Goal: Task Accomplishment & Management: Manage account settings

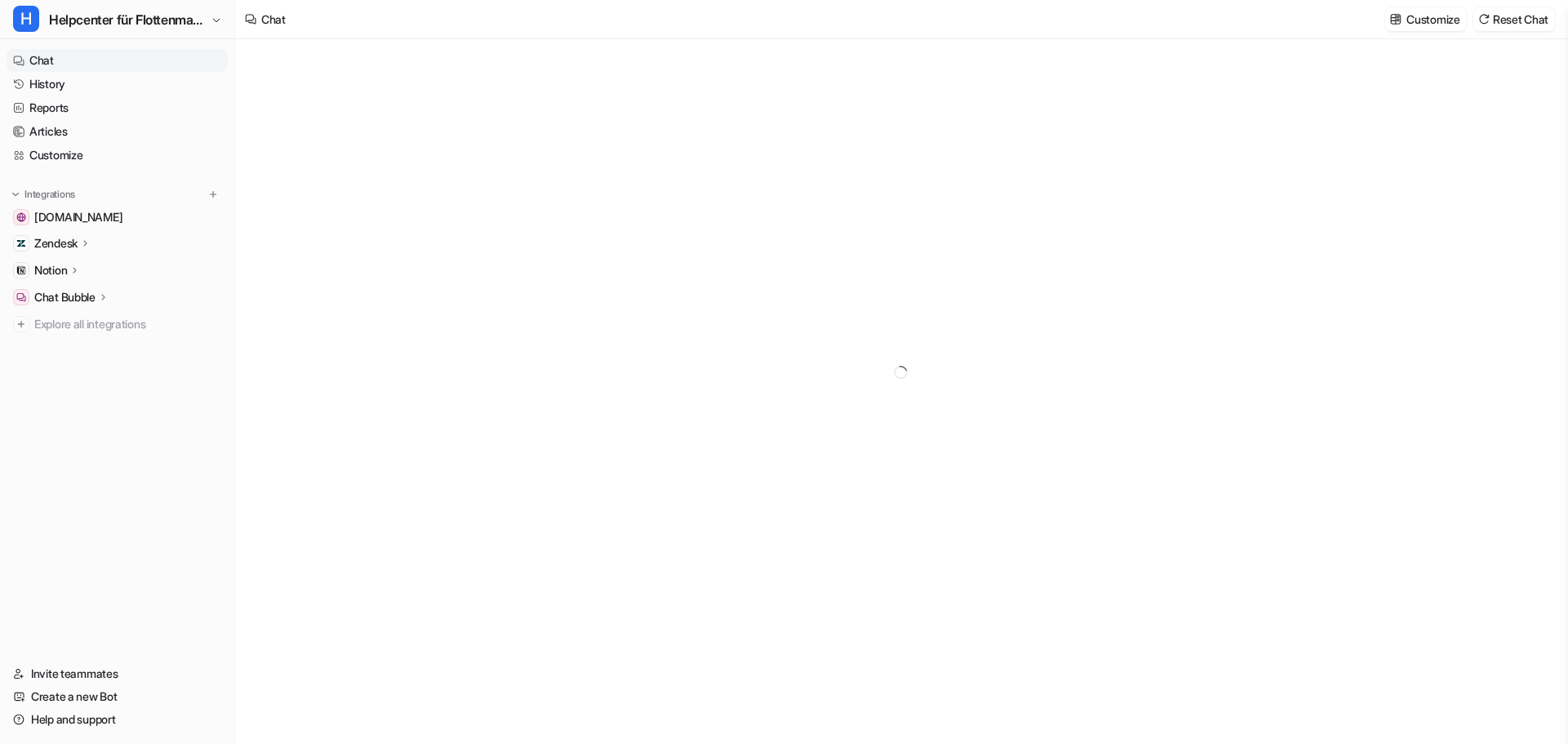
type textarea "**********"
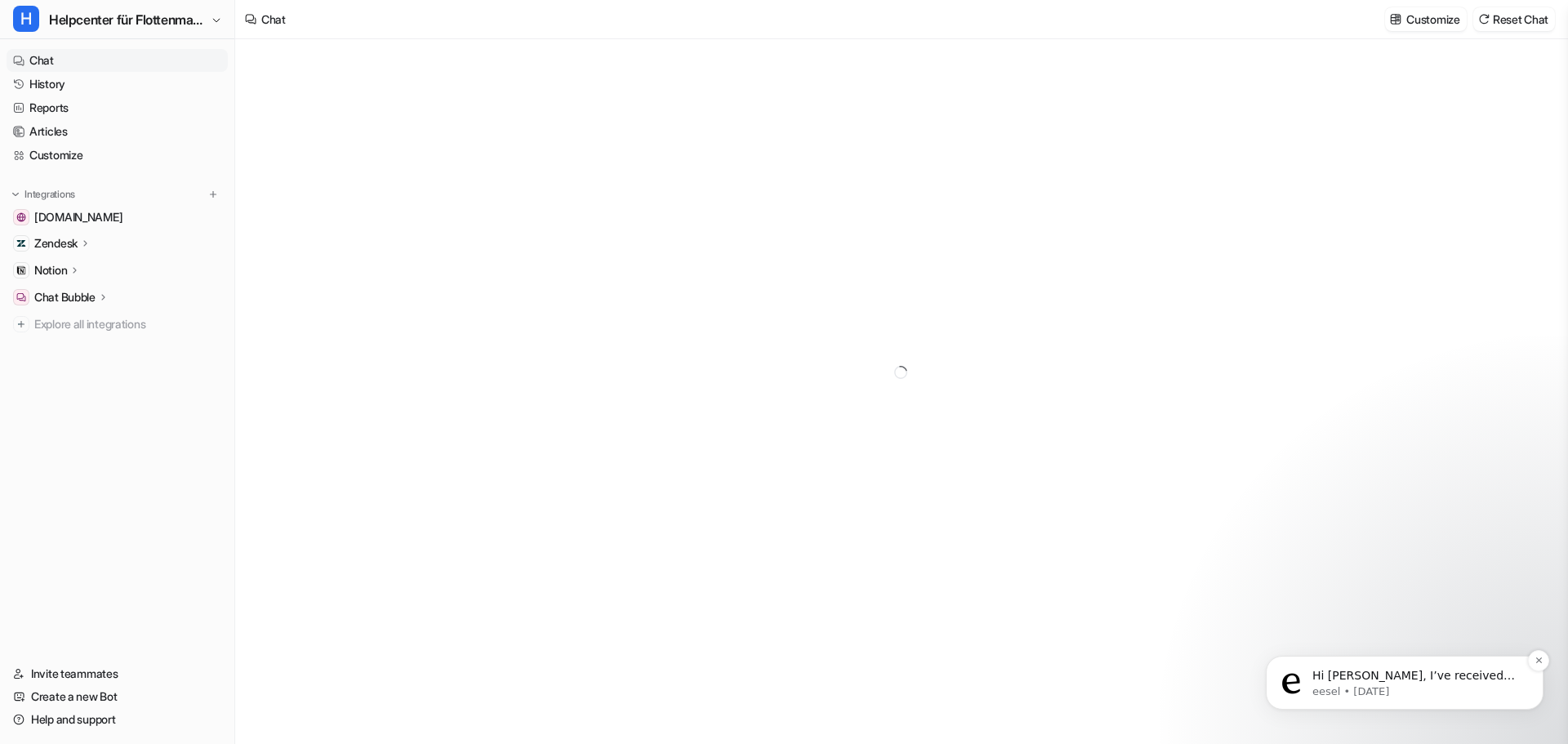
click at [1404, 688] on p "eesel • [DATE]" at bounding box center [1418, 692] width 211 height 15
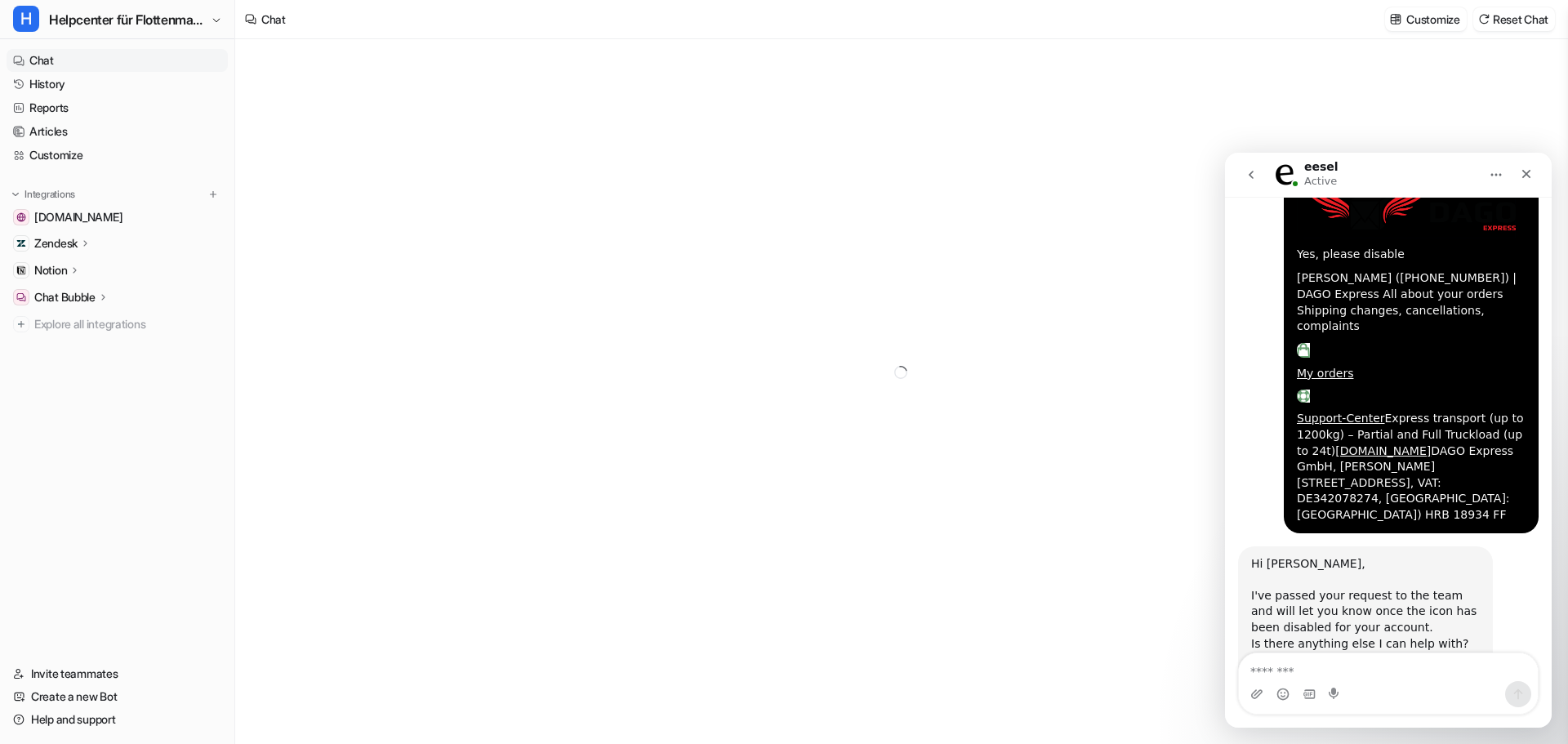
scroll to position [1953, 0]
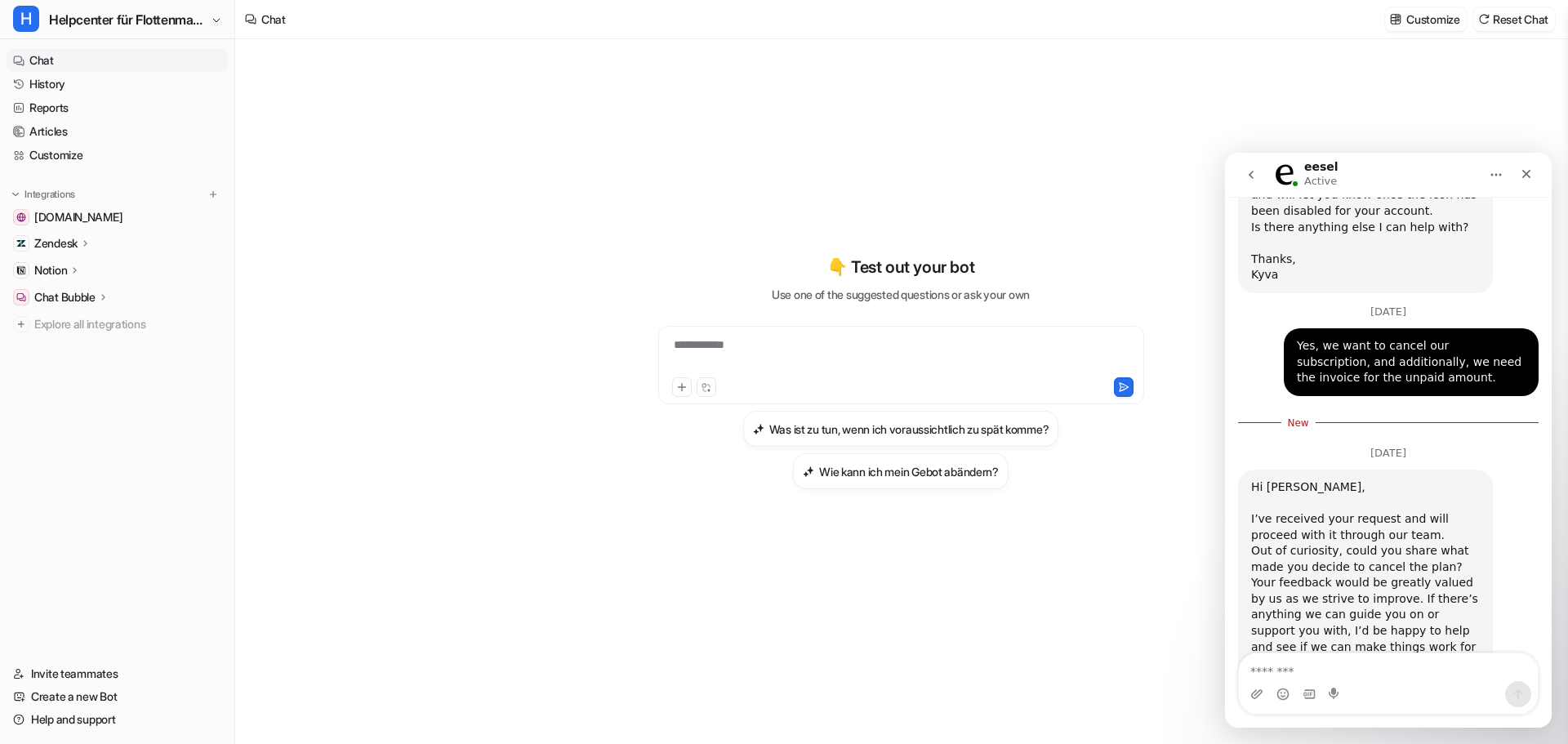
click at [1413, 670] on textarea "Message…" at bounding box center [1388, 668] width 299 height 28
click at [1372, 666] on textarea "Message…" at bounding box center [1388, 668] width 299 height 28
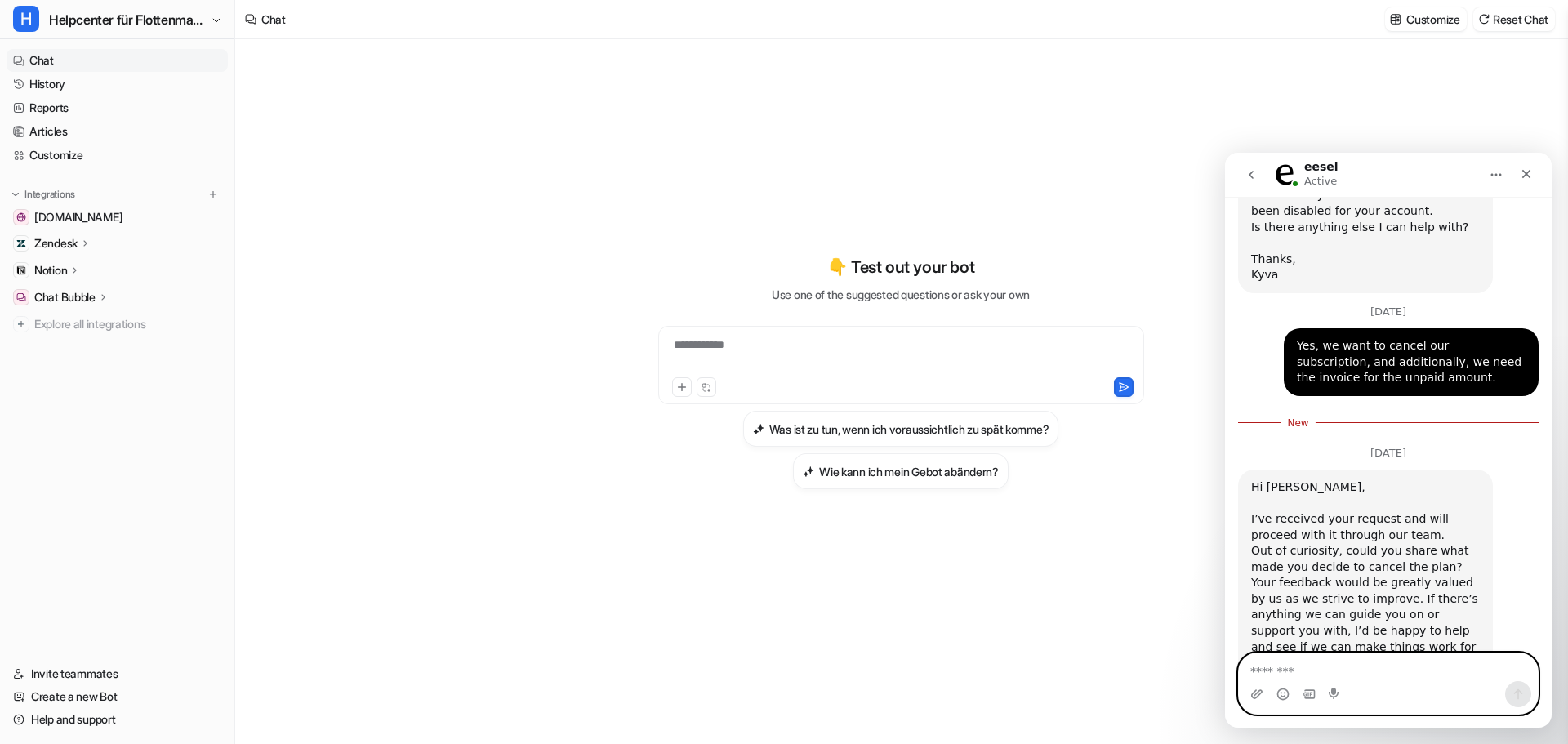
paste textarea "**********"
type textarea "**********"
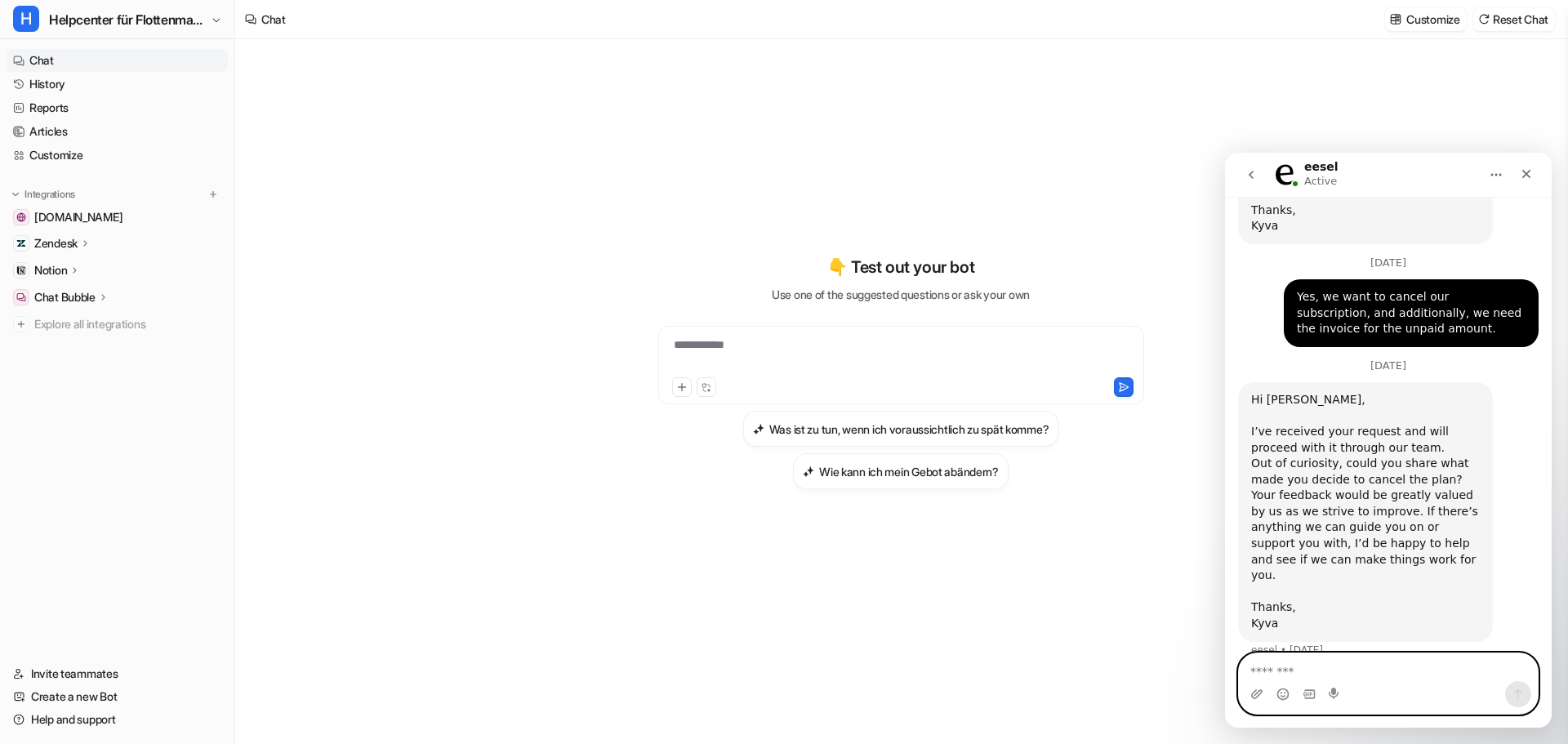
scroll to position [2042, 0]
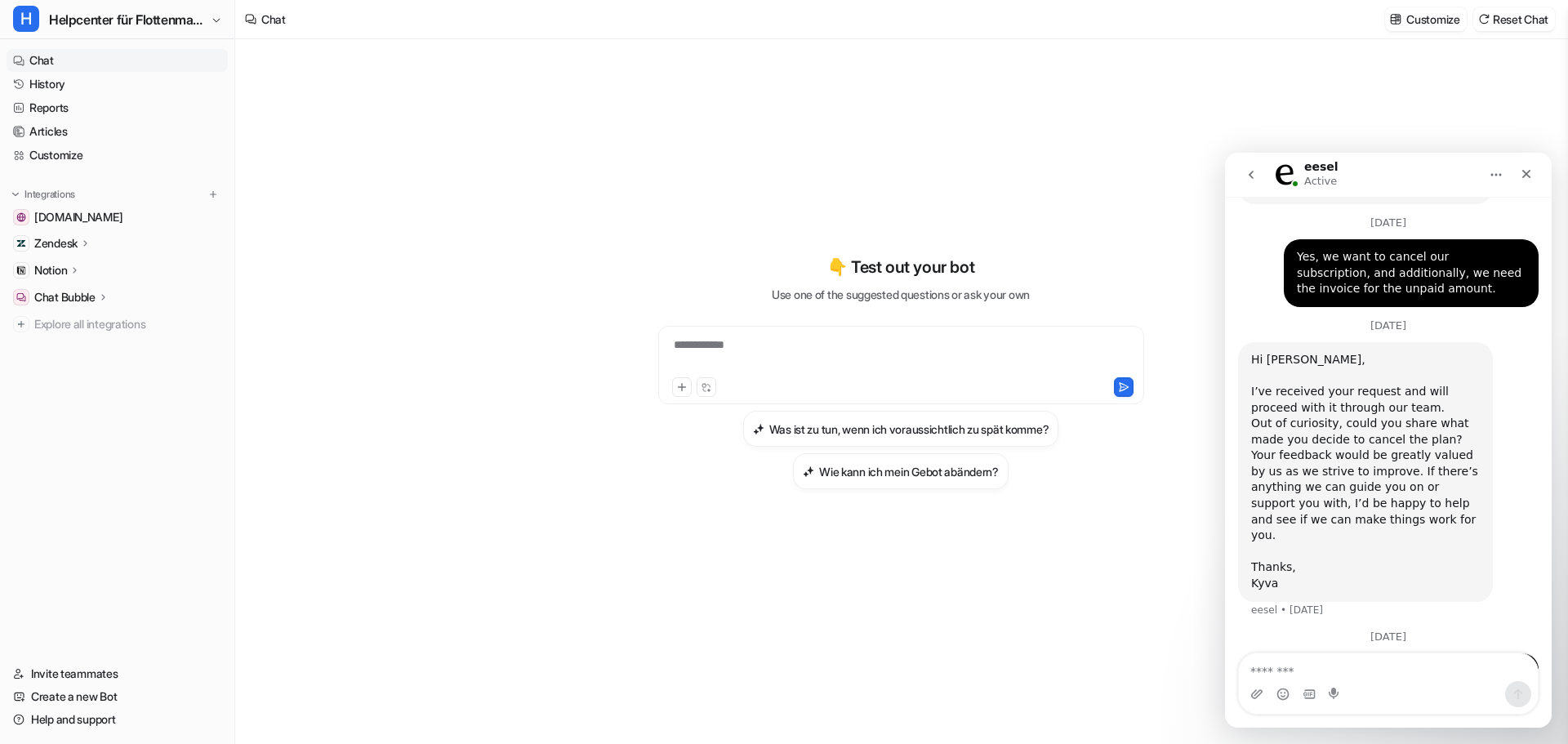
click at [107, 246] on div "Zendesk" at bounding box center [117, 243] width 221 height 23
click at [95, 265] on p "Overview" at bounding box center [70, 268] width 49 height 17
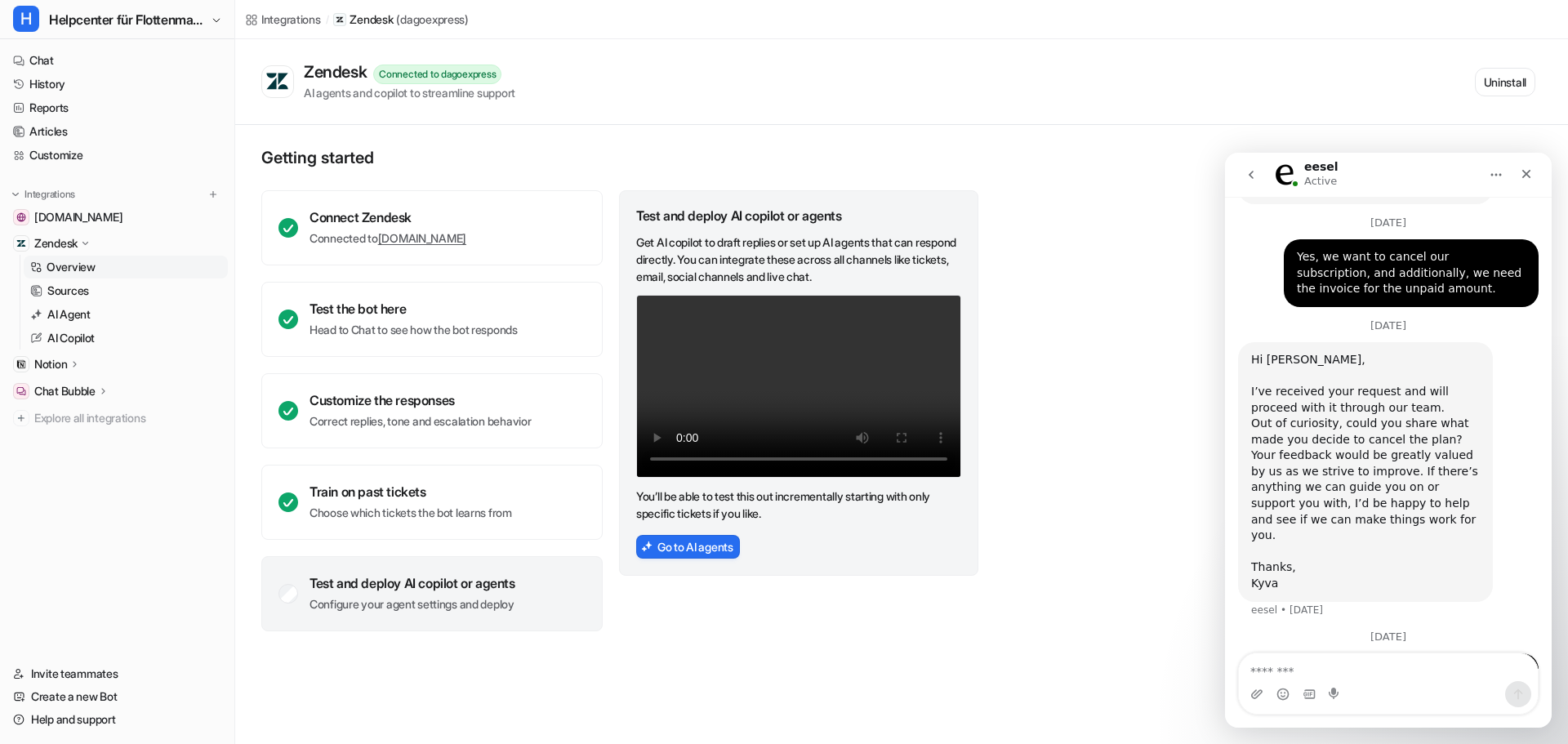
click at [1509, 168] on button "Home" at bounding box center [1497, 175] width 31 height 32
click at [1524, 175] on icon "Close" at bounding box center [1526, 174] width 13 height 13
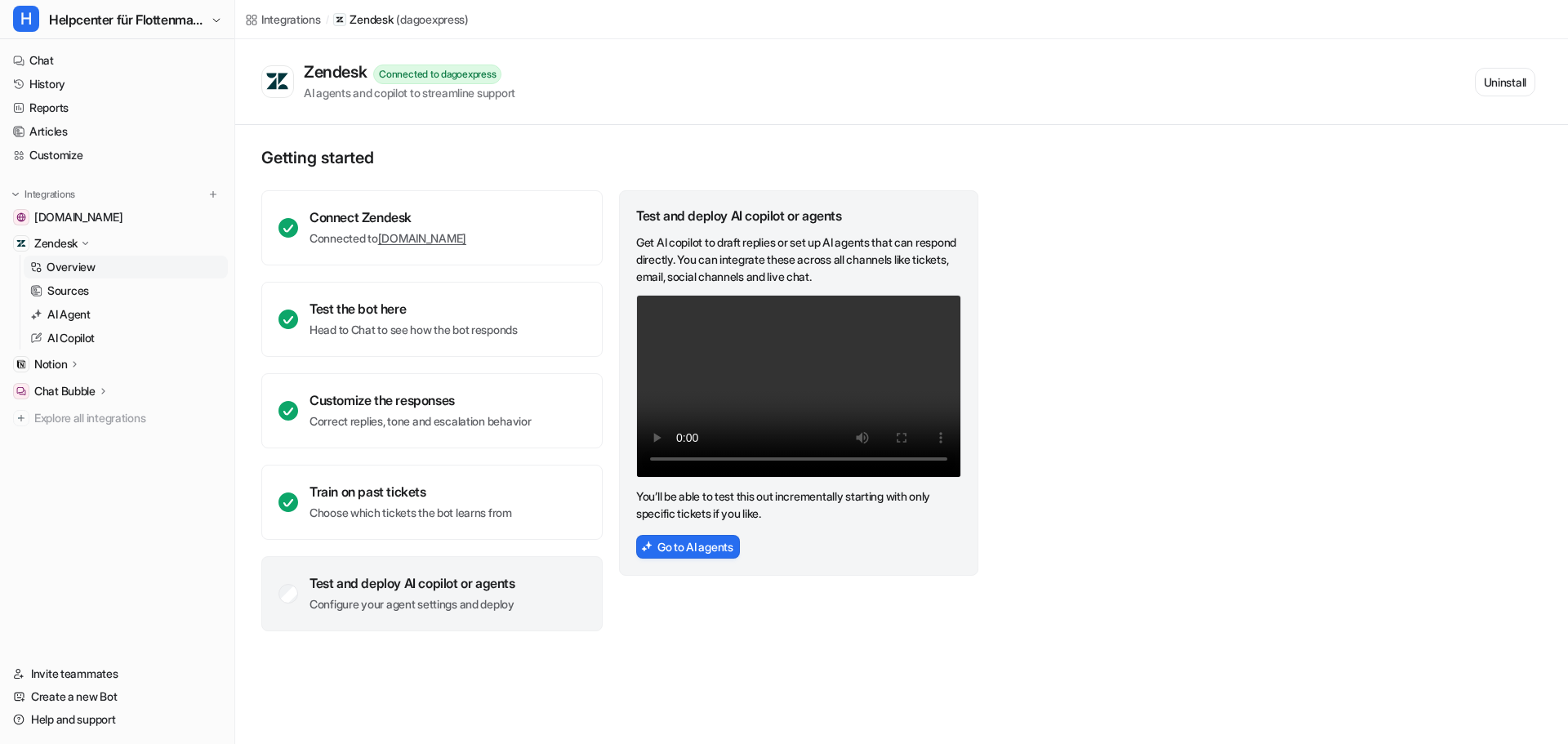
scroll to position [2042, 0]
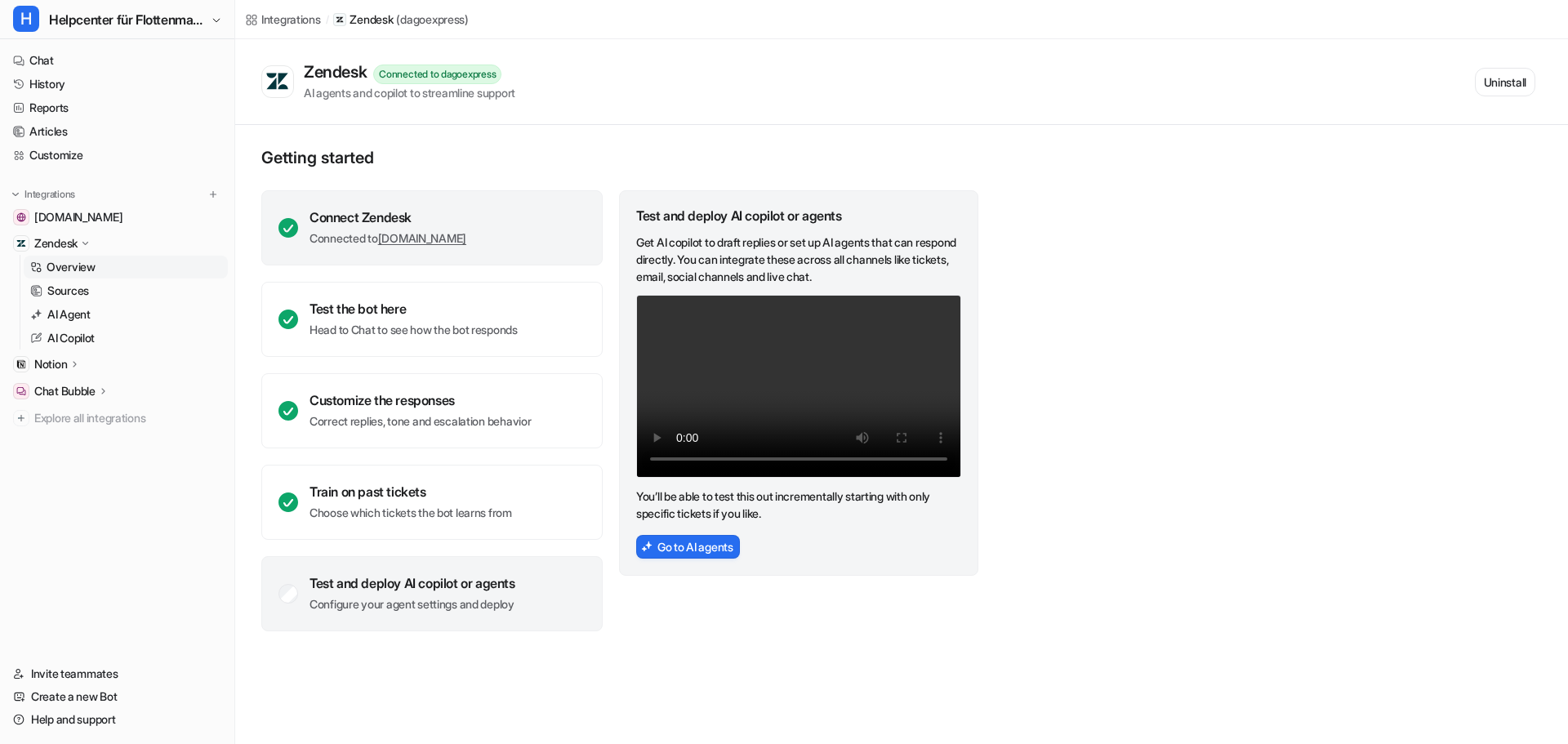
click at [312, 232] on p "Connected to [DOMAIN_NAME]" at bounding box center [387, 239] width 157 height 17
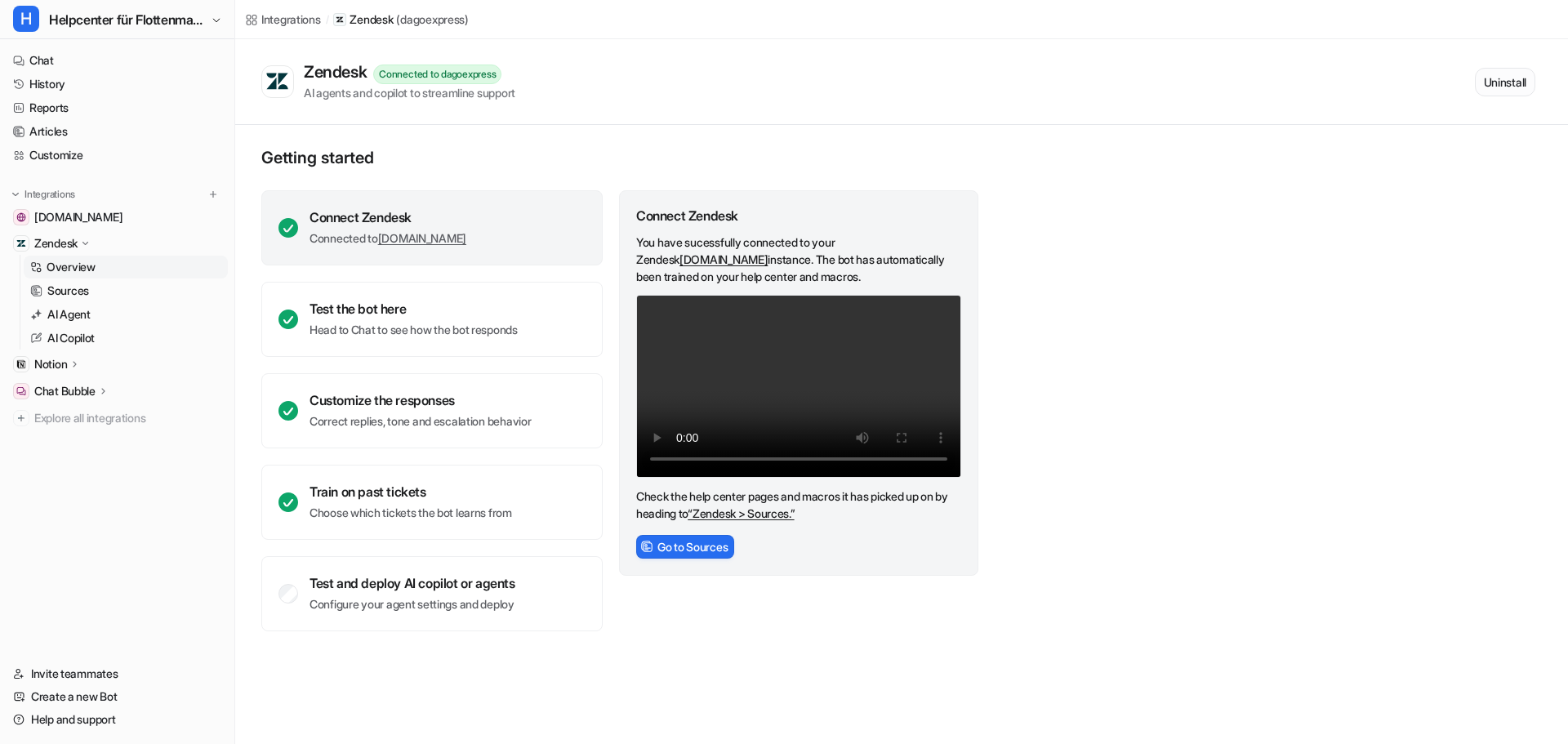
click at [1507, 82] on button "Uninstall" at bounding box center [1505, 82] width 60 height 29
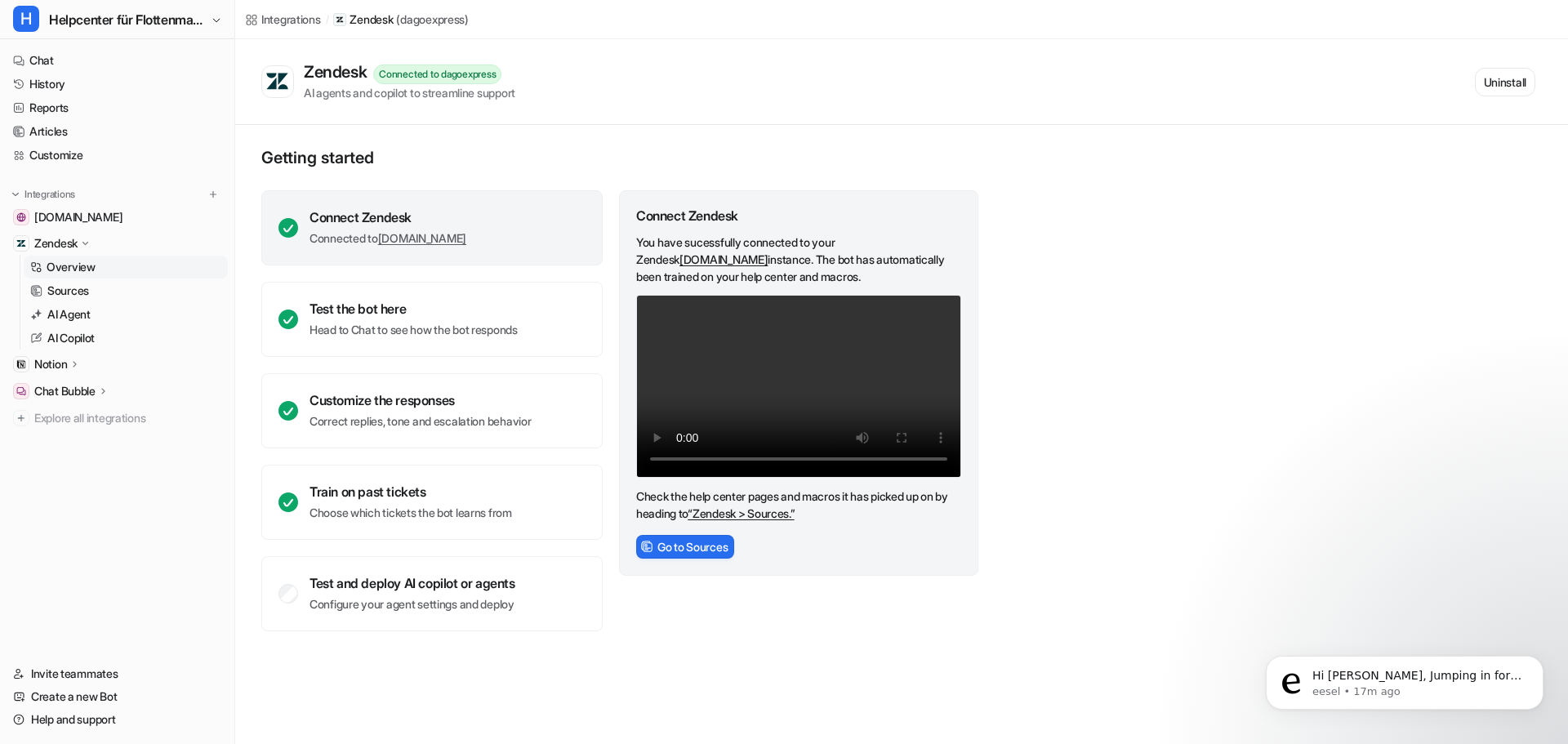
scroll to position [2235, 0]
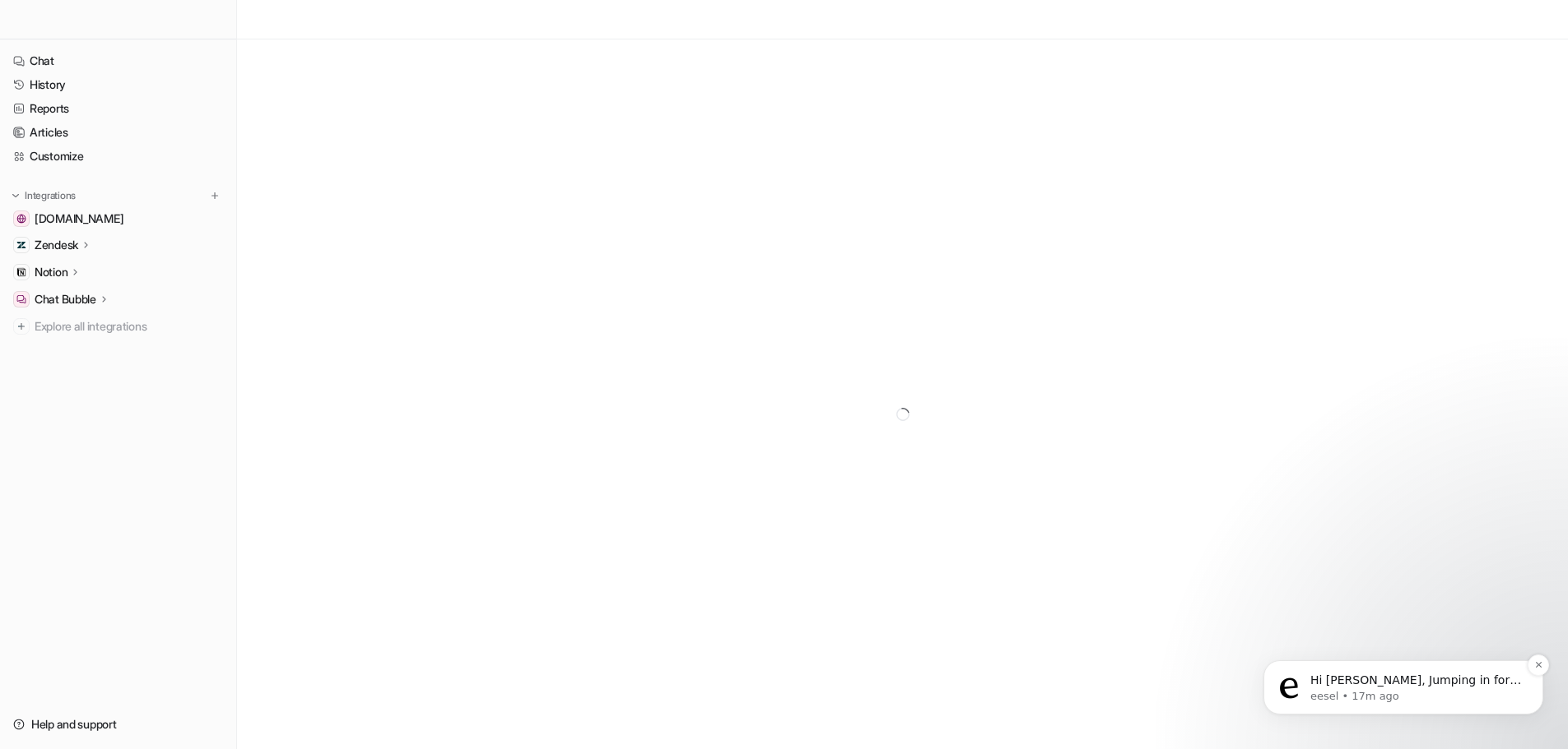
click at [1400, 679] on span "Hi [PERSON_NAME], Jumping in for Kyva - that’s great to hear! Please let me kno…" at bounding box center [1416, 728] width 211 height 111
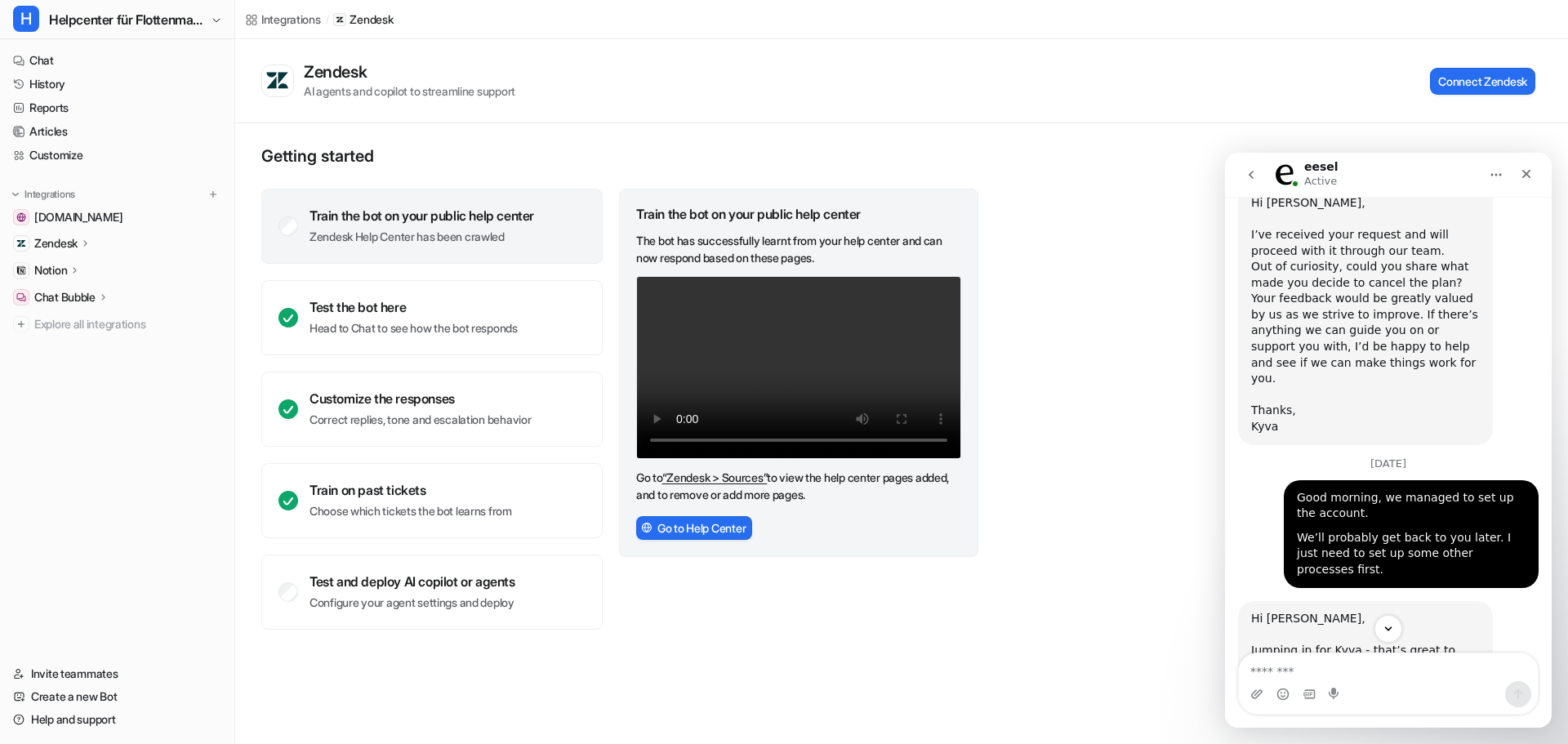
scroll to position [2235, 0]
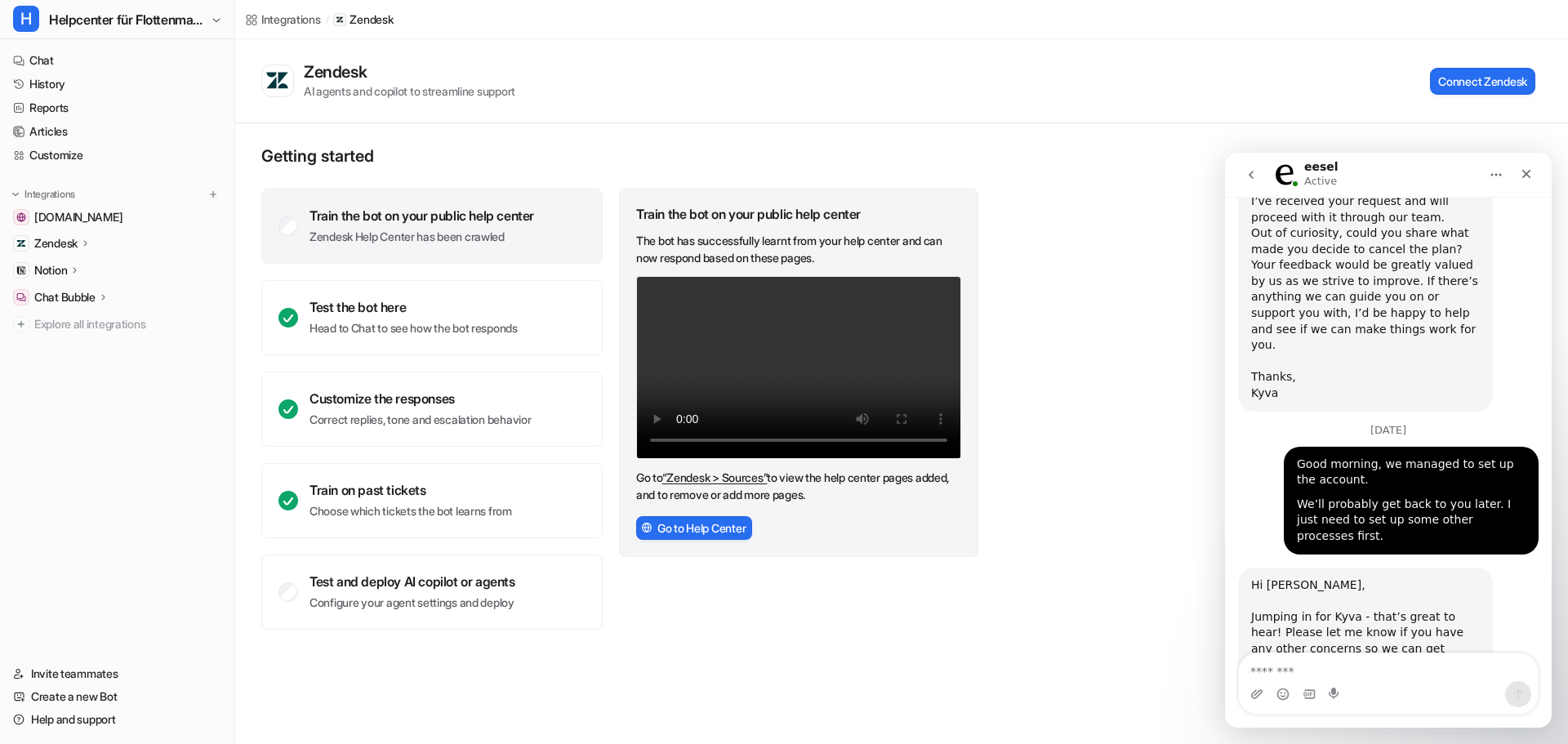
click at [86, 246] on icon at bounding box center [85, 243] width 11 height 12
click at [94, 275] on link "Overview" at bounding box center [126, 267] width 204 height 23
click at [495, 234] on p "Zendesk Help Center has been crawled" at bounding box center [421, 237] width 225 height 17
